Goal: Task Accomplishment & Management: Complete application form

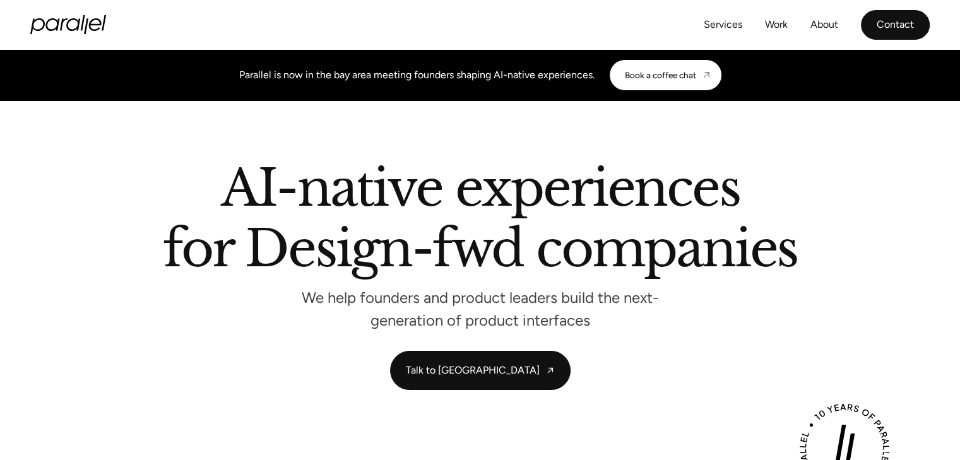
click at [902, 30] on link "Contact" at bounding box center [895, 25] width 69 height 30
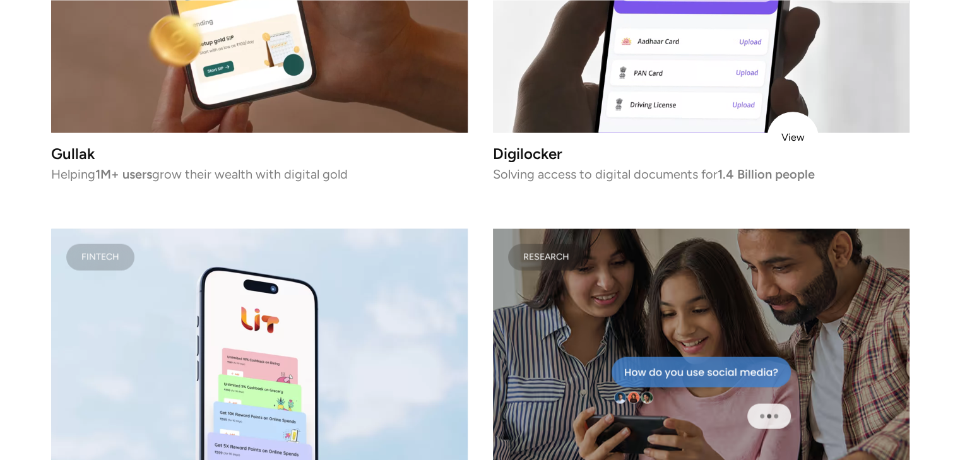
scroll to position [2524, 0]
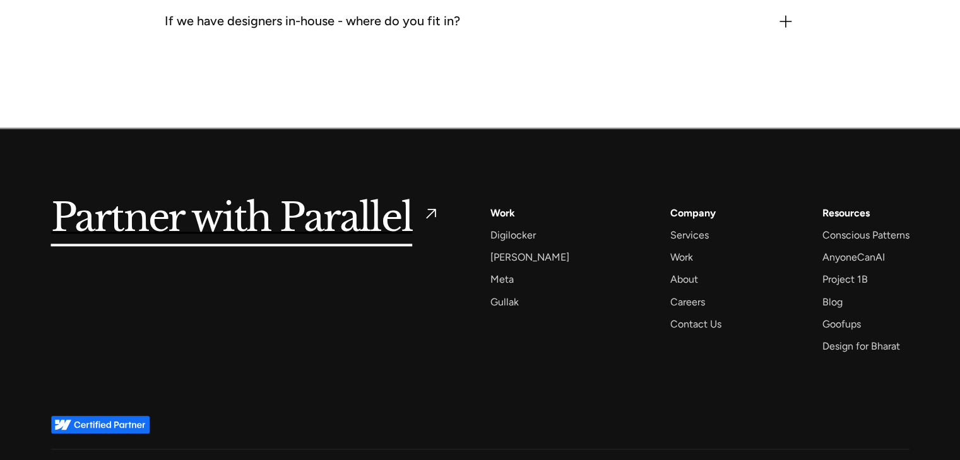
scroll to position [1727, 0]
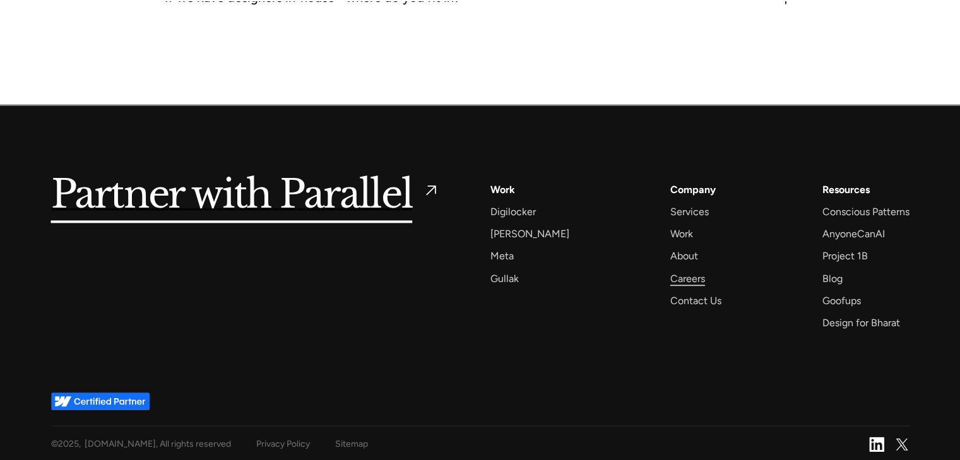
click at [683, 272] on div "Careers" at bounding box center [687, 278] width 35 height 17
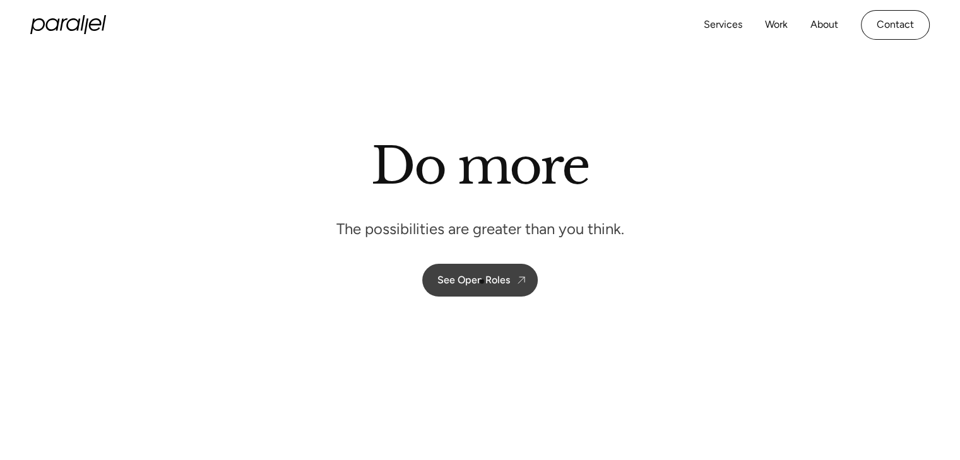
click at [497, 274] on div "See Open Roles" at bounding box center [473, 280] width 73 height 12
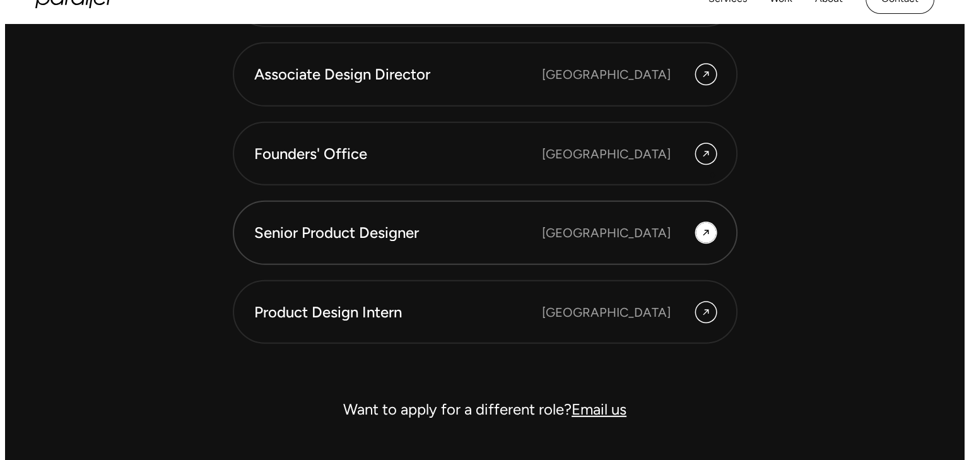
scroll to position [3572, 0]
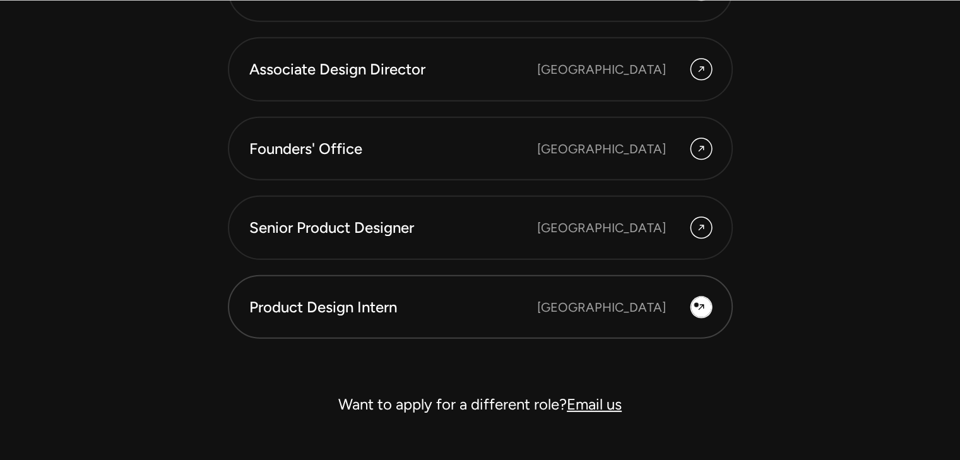
click at [696, 305] on icon at bounding box center [701, 307] width 10 height 15
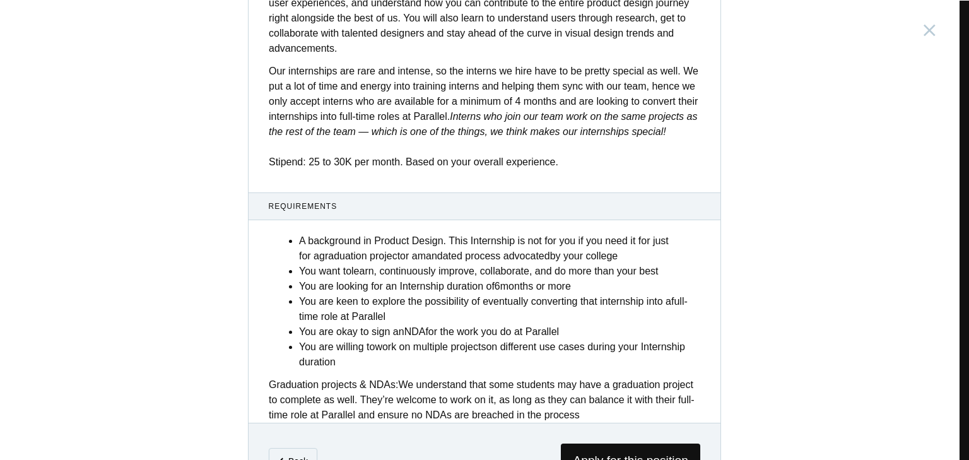
scroll to position [495, 0]
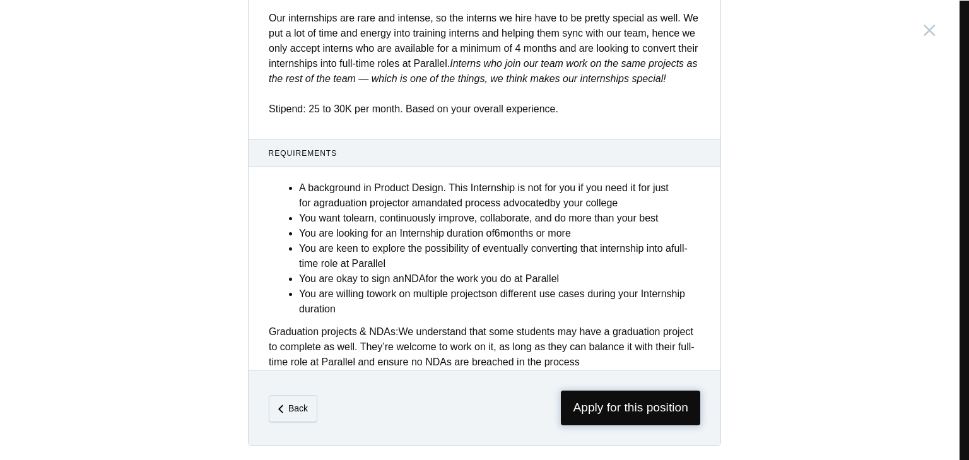
click at [635, 403] on span "Apply for this position" at bounding box center [630, 408] width 139 height 35
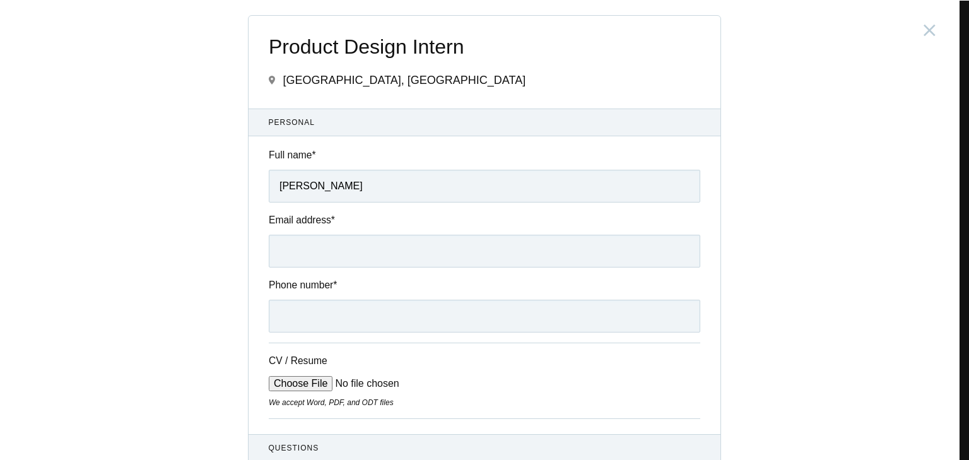
type input "Khushi Kad"
click at [340, 259] on input "Email address *" at bounding box center [485, 251] width 432 height 33
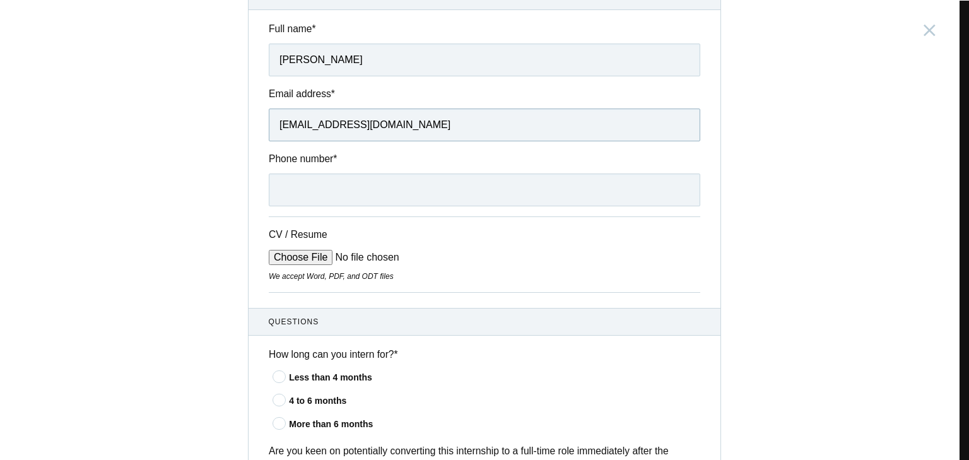
type input "Khushikadwork@gmail.com"
click at [323, 189] on input "Phone number *" at bounding box center [485, 190] width 432 height 33
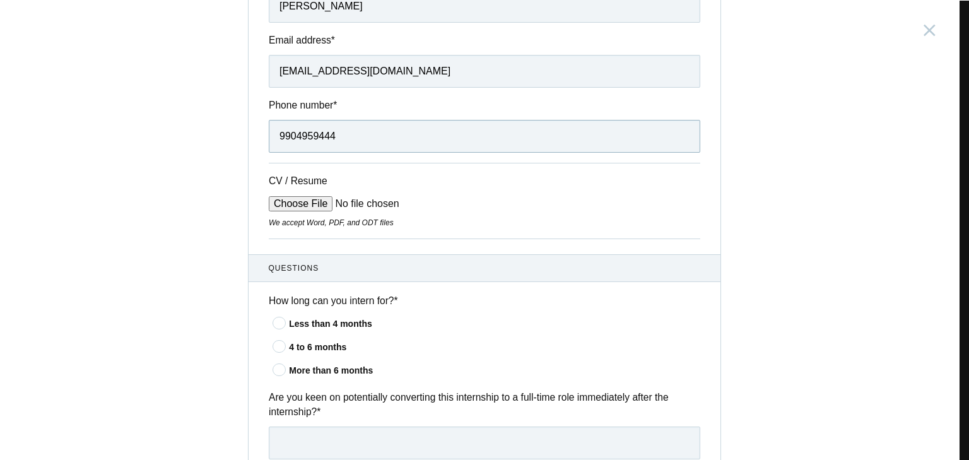
scroll to position [189, 0]
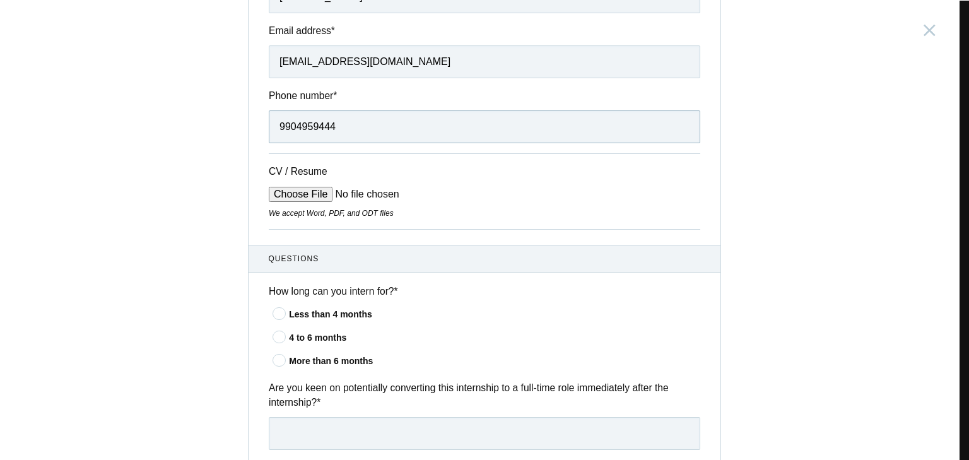
type input "9904959444"
click at [295, 199] on input "CV / Resume" at bounding box center [364, 194] width 191 height 15
type input "C:\fakepath\Khushi Kad CV 2025.pdf"
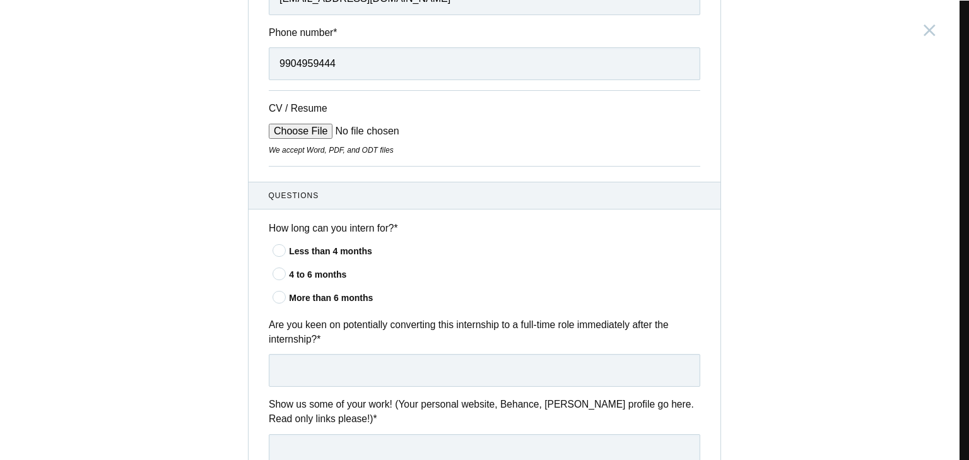
click at [277, 277] on icon at bounding box center [279, 273] width 23 height 8
click at [0, 0] on input"] "4 to 6 months" at bounding box center [0, 0] width 0 height 0
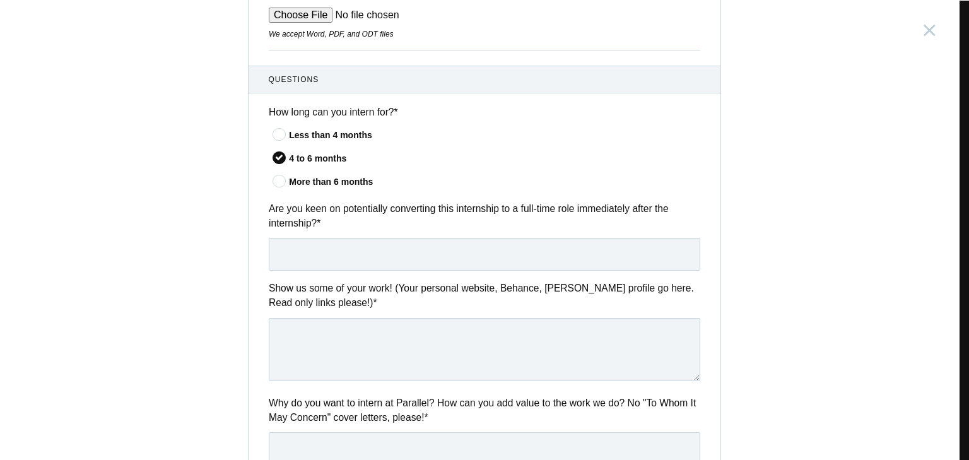
scroll to position [379, 0]
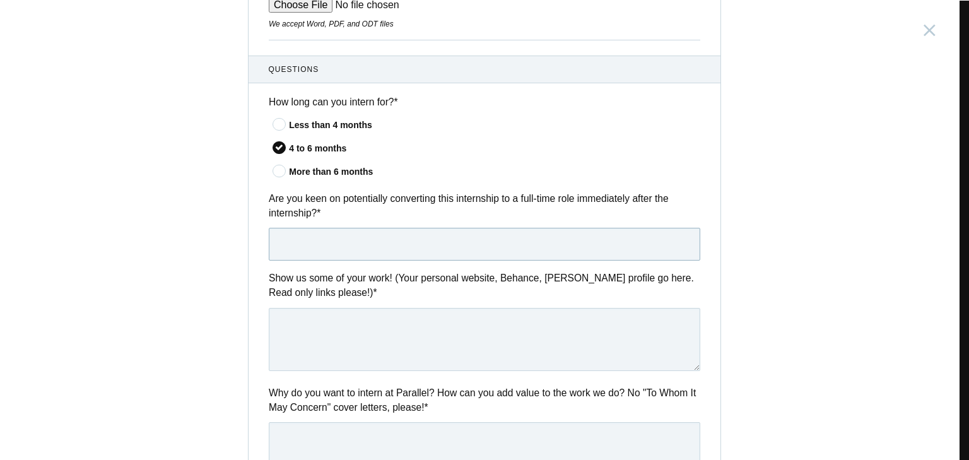
click at [343, 240] on input "text" at bounding box center [485, 244] width 432 height 33
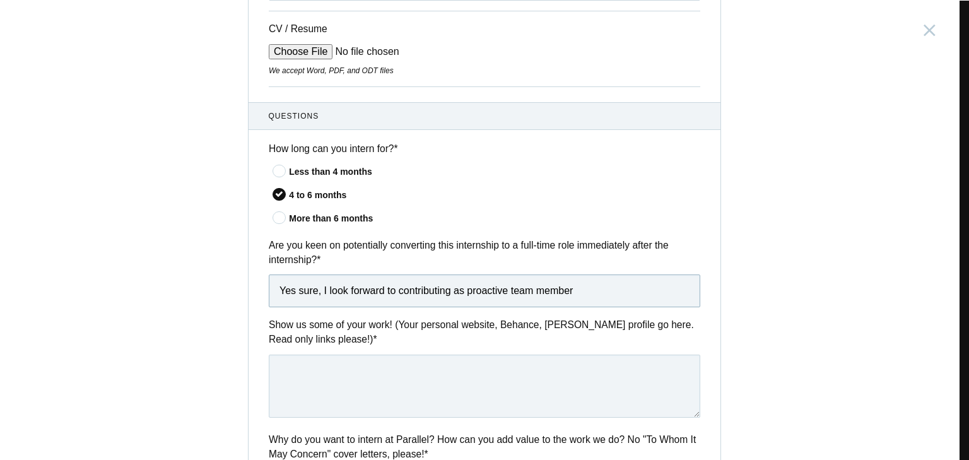
scroll to position [442, 0]
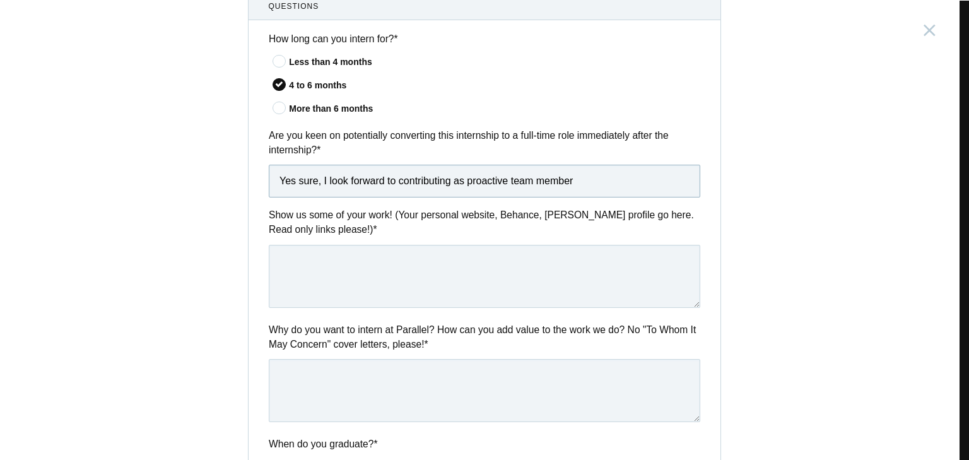
type input "Yes sure, I look forward to contributing as proactive team member"
click at [357, 264] on textarea at bounding box center [485, 276] width 432 height 63
click at [329, 261] on textarea at bounding box center [485, 276] width 432 height 63
paste textarea "https://exciting-radon-6b8.notion.site/Khushi-Kad-Portfolio-178b94908e6180ee841…"
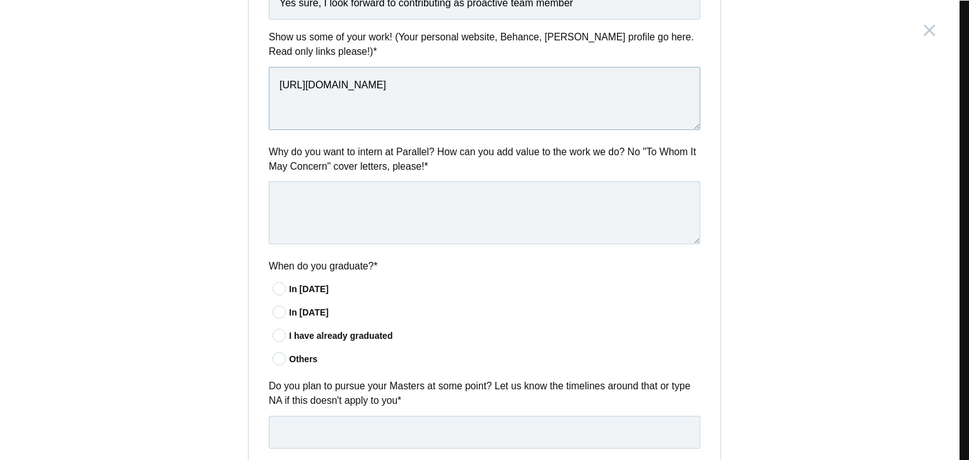
scroll to position [631, 0]
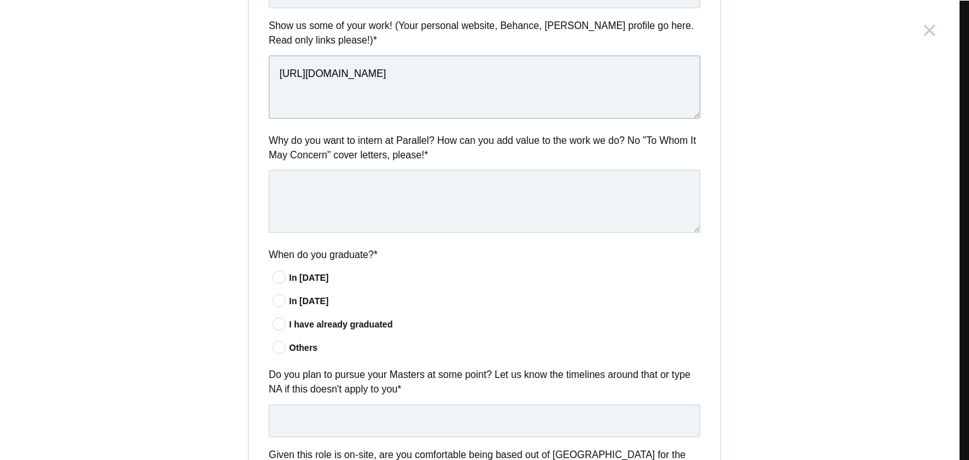
type textarea "https://exciting-radon-6b8.notion.site/Khushi-Kad-Portfolio-178b94908e6180ee841…"
click at [308, 300] on div "In 2026" at bounding box center [494, 301] width 411 height 13
click at [0, 0] on input"] "In 2026" at bounding box center [0, 0] width 0 height 0
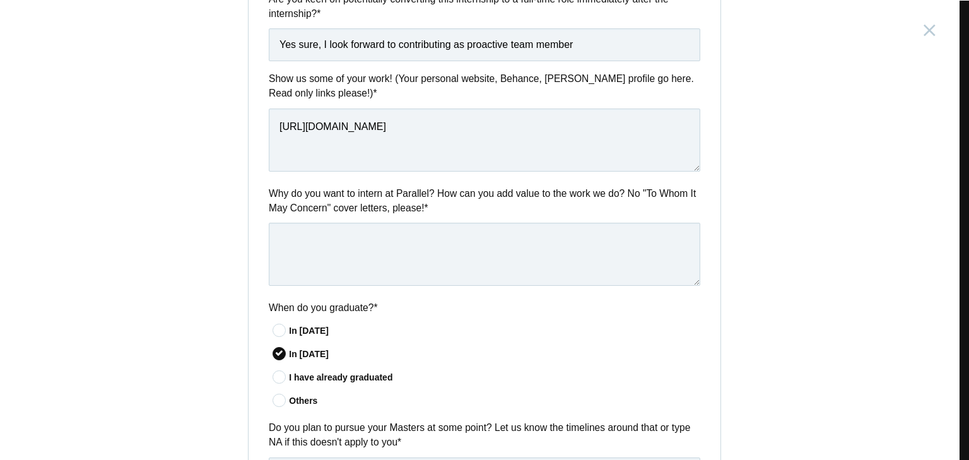
scroll to position [576, 0]
